Goal: Information Seeking & Learning: Learn about a topic

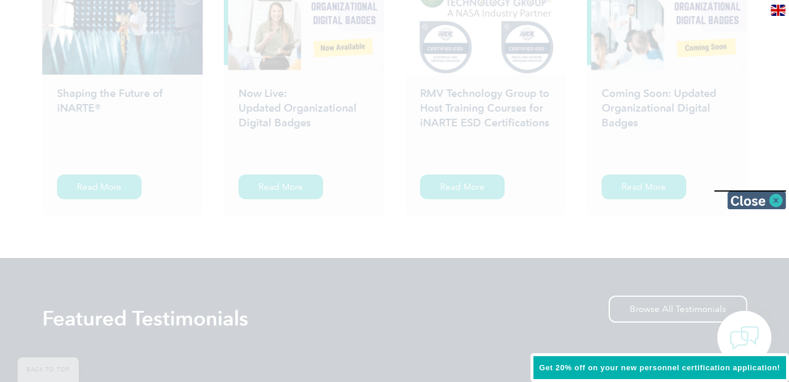
scroll to position [1951, 0]
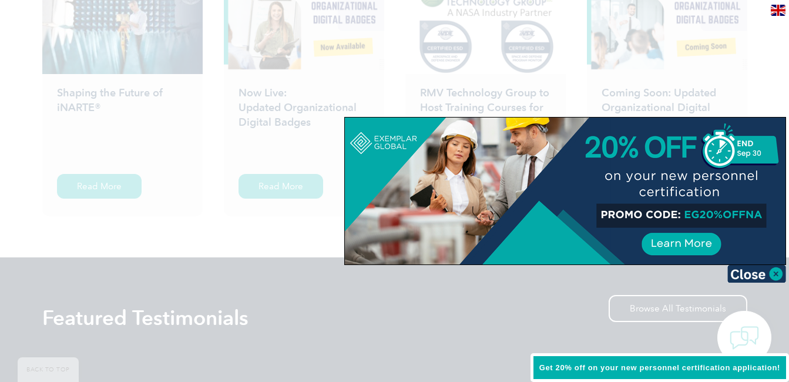
click at [766, 92] on div at bounding box center [394, 191] width 789 height 382
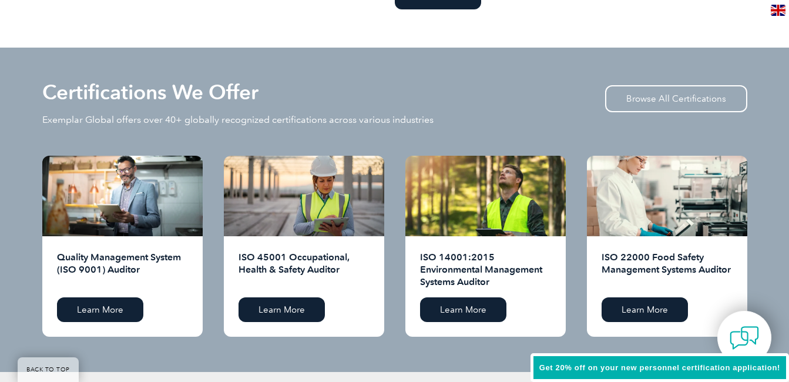
scroll to position [1119, 0]
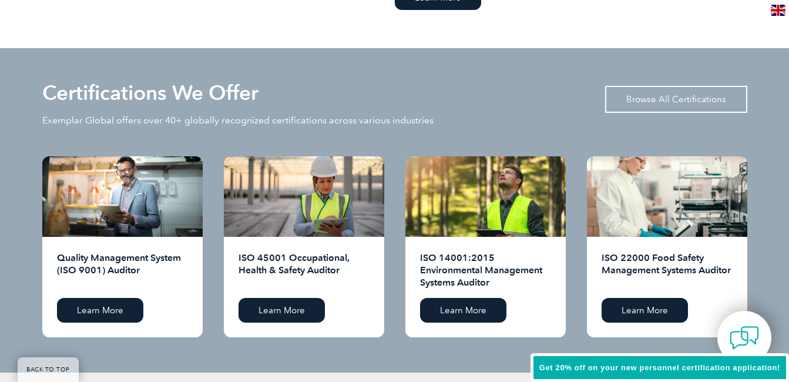
click at [686, 91] on link "Browse All Certifications" at bounding box center [676, 99] width 142 height 27
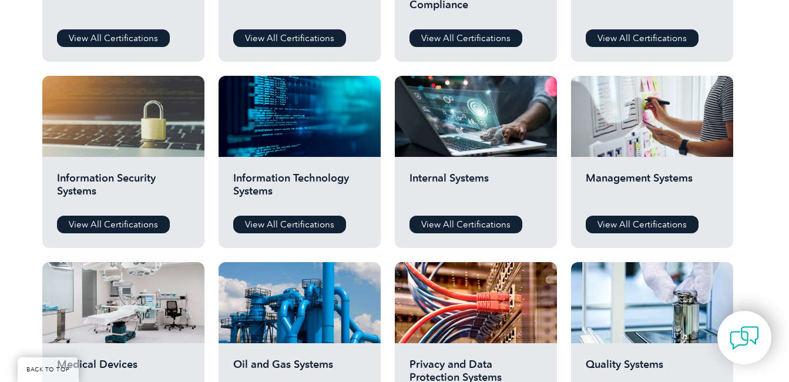
scroll to position [555, 0]
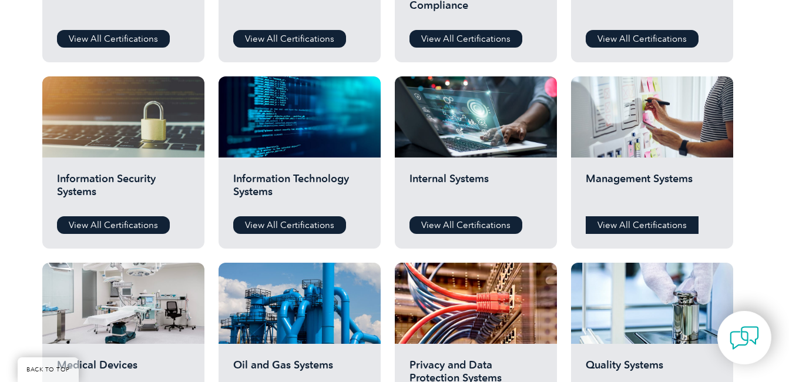
click at [645, 216] on link "View All Certifications" at bounding box center [642, 225] width 113 height 18
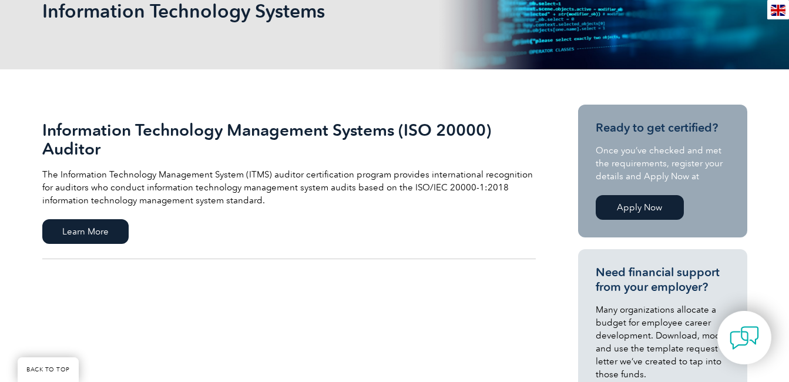
scroll to position [195, 0]
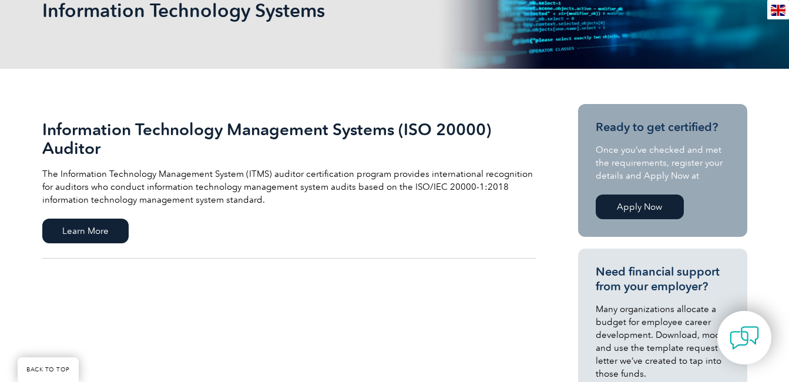
click at [639, 208] on link "Apply Now" at bounding box center [640, 207] width 88 height 25
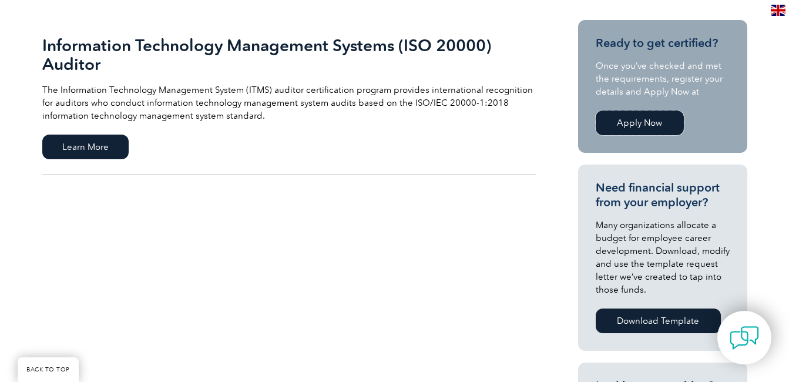
scroll to position [313, 0]
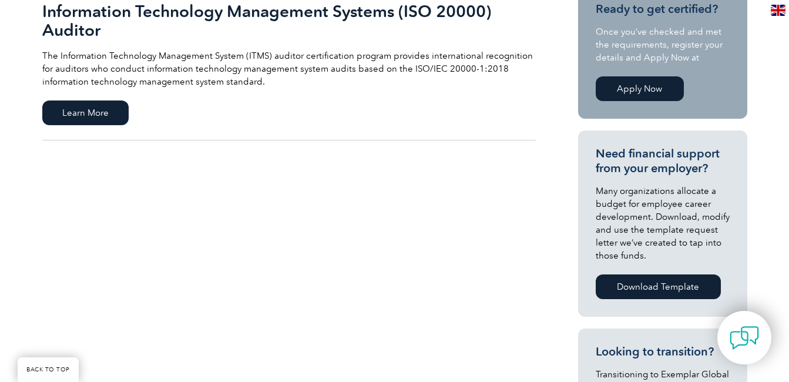
click at [621, 85] on link "Apply Now" at bounding box center [640, 88] width 88 height 25
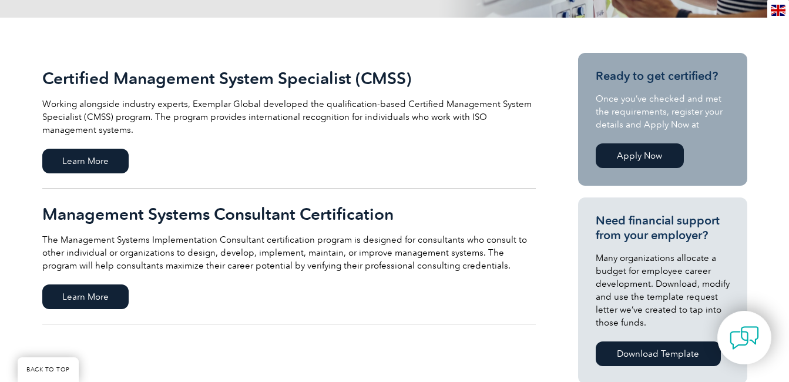
scroll to position [246, 0]
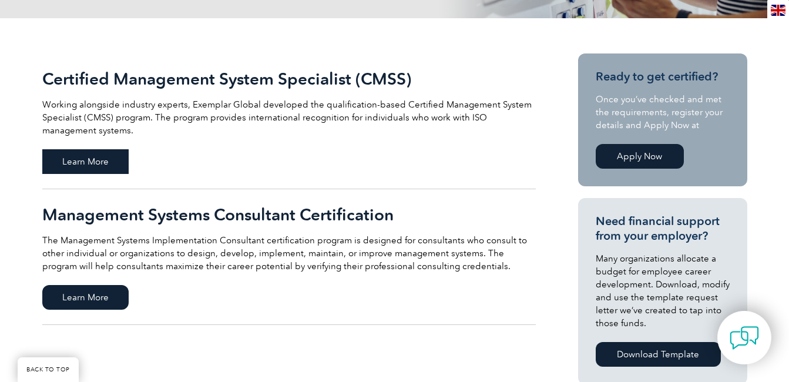
click at [80, 170] on span "Learn More" at bounding box center [85, 161] width 86 height 25
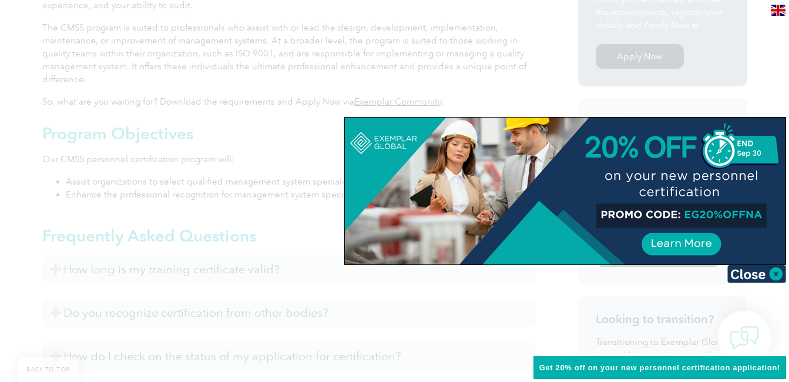
scroll to position [430, 0]
click at [775, 275] on img at bounding box center [757, 274] width 59 height 18
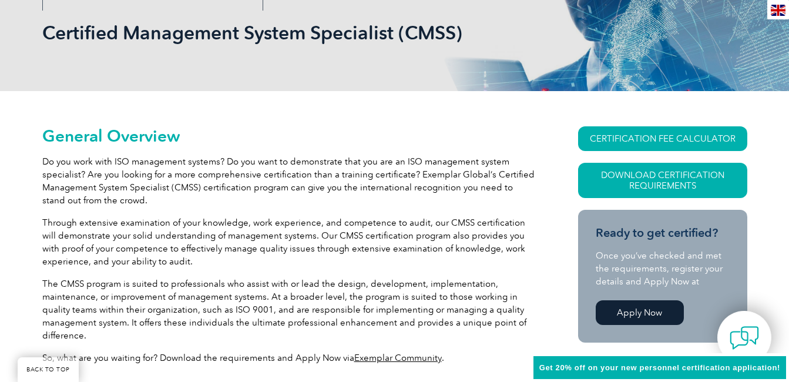
scroll to position [172, 0]
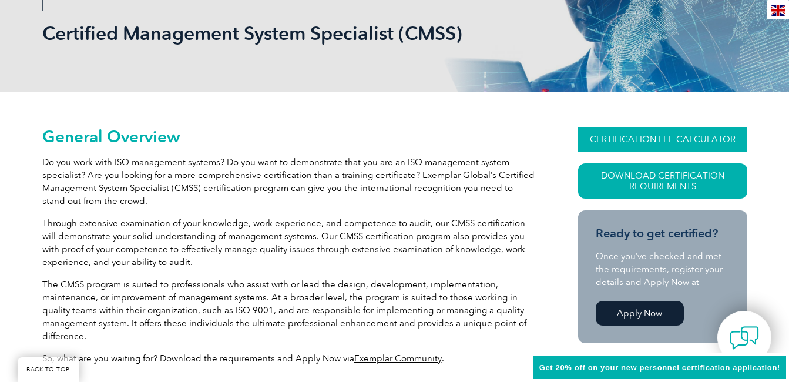
click at [662, 140] on link "CERTIFICATION FEE CALCULATOR" at bounding box center [662, 139] width 169 height 25
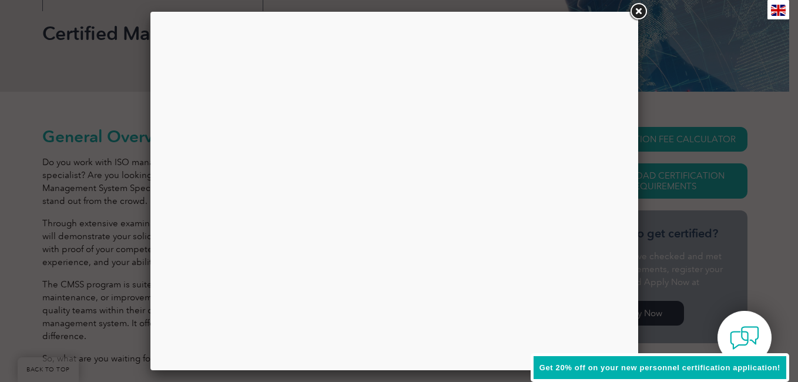
click at [639, 13] on link at bounding box center [638, 11] width 21 height 21
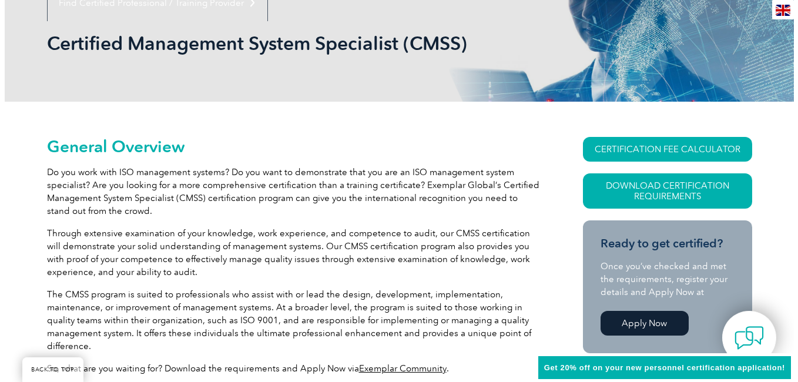
scroll to position [162, 0]
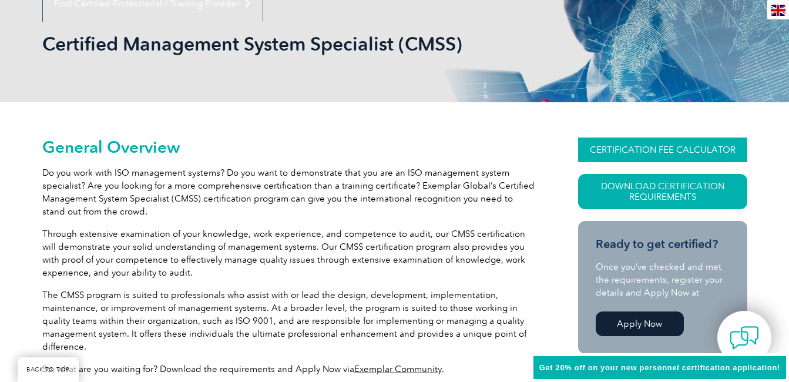
click at [654, 150] on link "CERTIFICATION FEE CALCULATOR" at bounding box center [662, 150] width 169 height 25
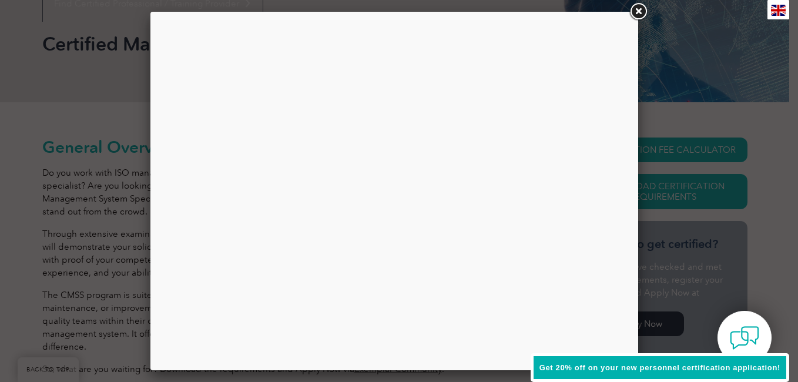
click at [637, 8] on link at bounding box center [638, 11] width 21 height 21
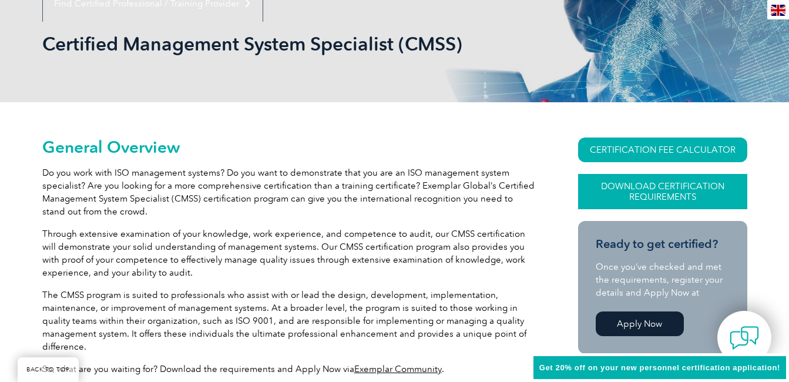
click at [656, 197] on link "Download Certification Requirements" at bounding box center [662, 191] width 169 height 35
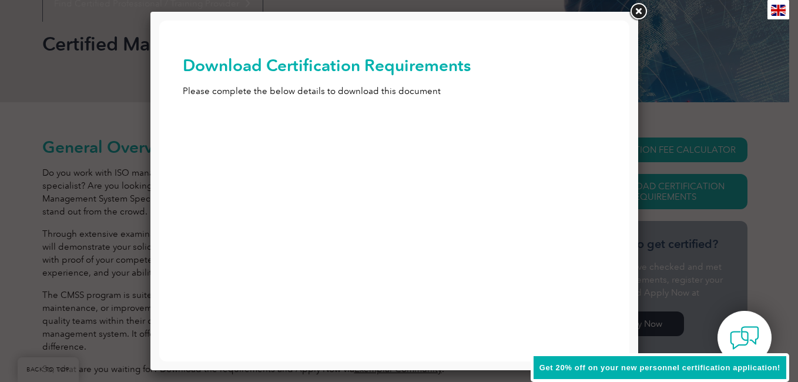
scroll to position [0, 0]
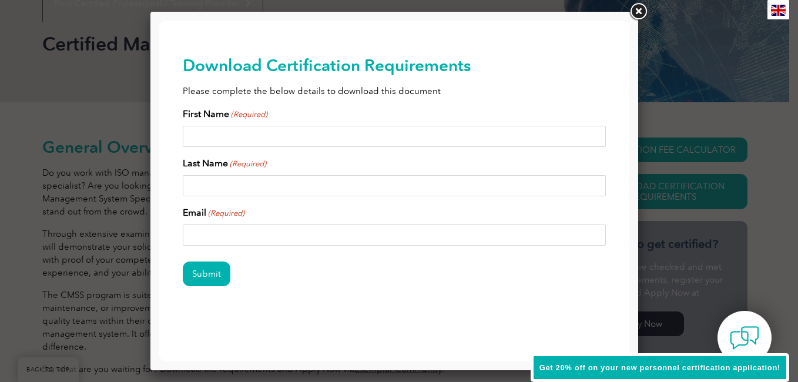
click at [638, 13] on link at bounding box center [638, 11] width 21 height 21
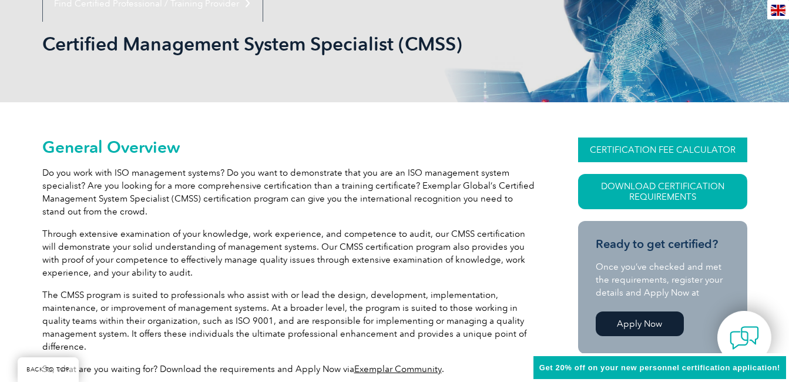
click at [653, 153] on link "CERTIFICATION FEE CALCULATOR" at bounding box center [662, 150] width 169 height 25
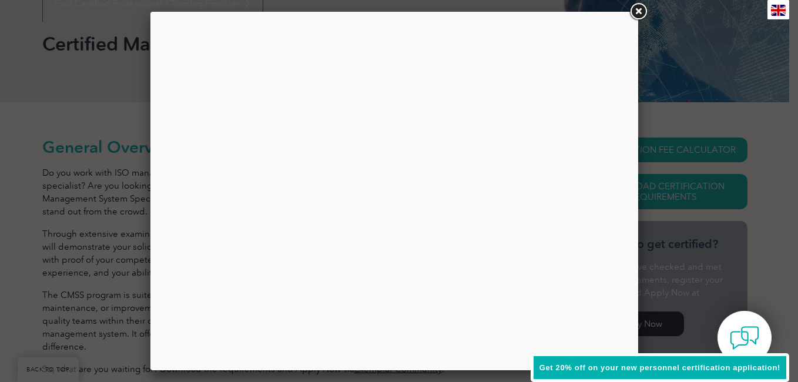
click at [637, 14] on link at bounding box center [638, 11] width 21 height 21
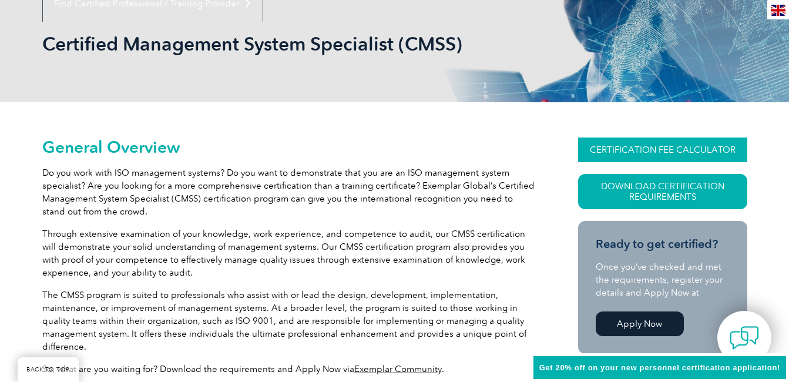
click at [647, 155] on link "CERTIFICATION FEE CALCULATOR" at bounding box center [662, 150] width 169 height 25
